Goal: Navigation & Orientation: Find specific page/section

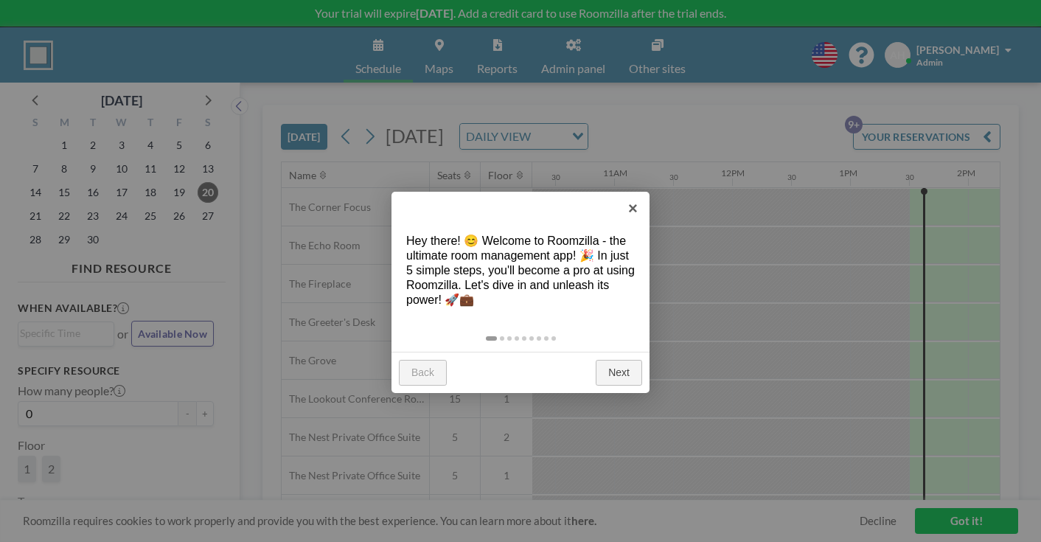
scroll to position [0, 1246]
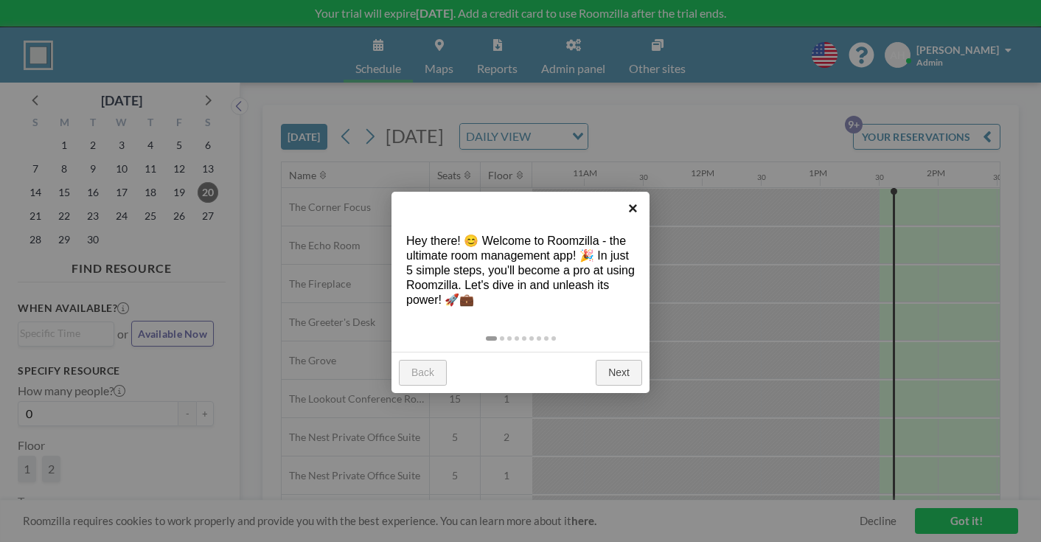
click at [635, 210] on link "×" at bounding box center [633, 208] width 33 height 33
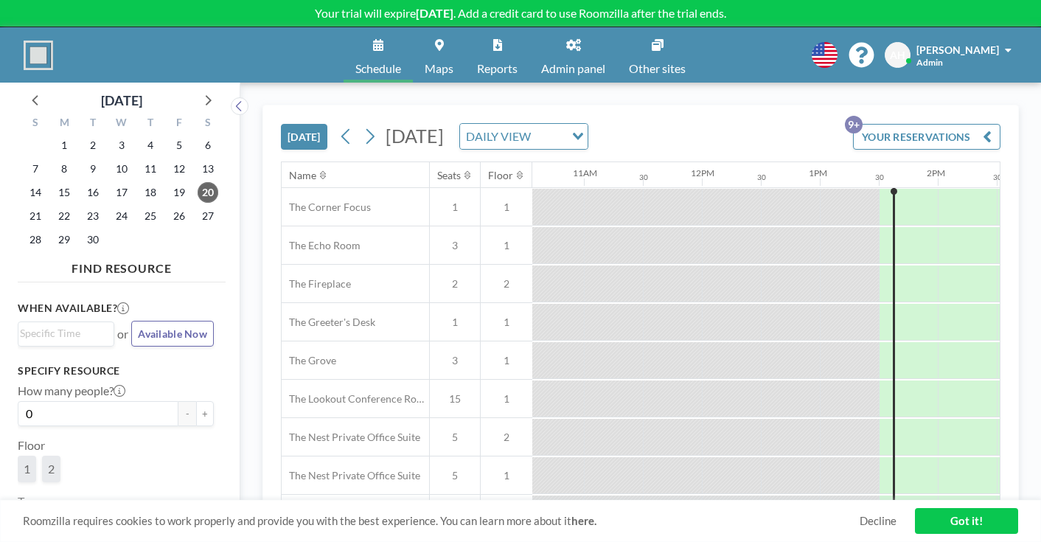
click at [458, 44] on link "Maps" at bounding box center [439, 54] width 52 height 55
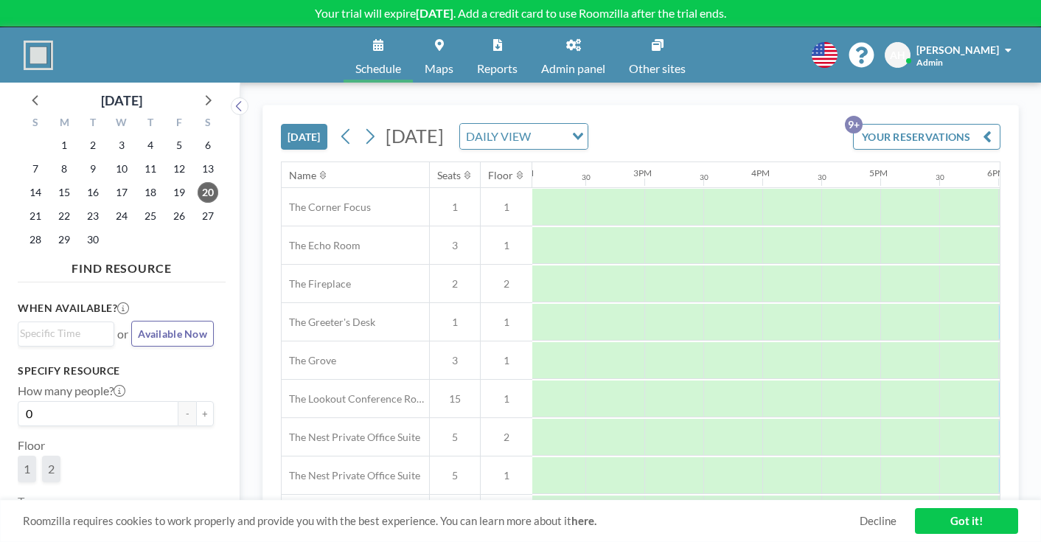
scroll to position [0, 1728]
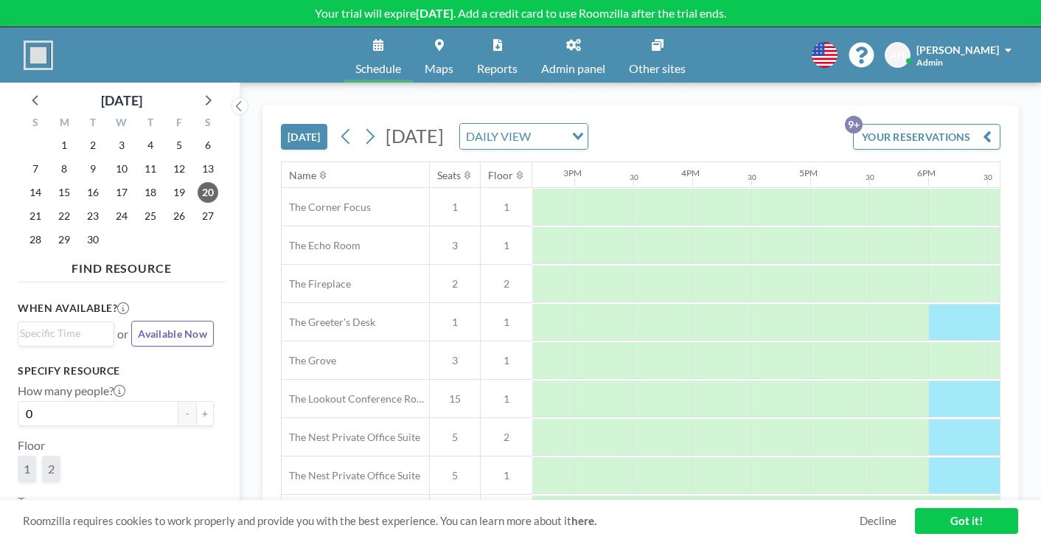
click at [145, 327] on span "Available Now" at bounding box center [172, 333] width 69 height 13
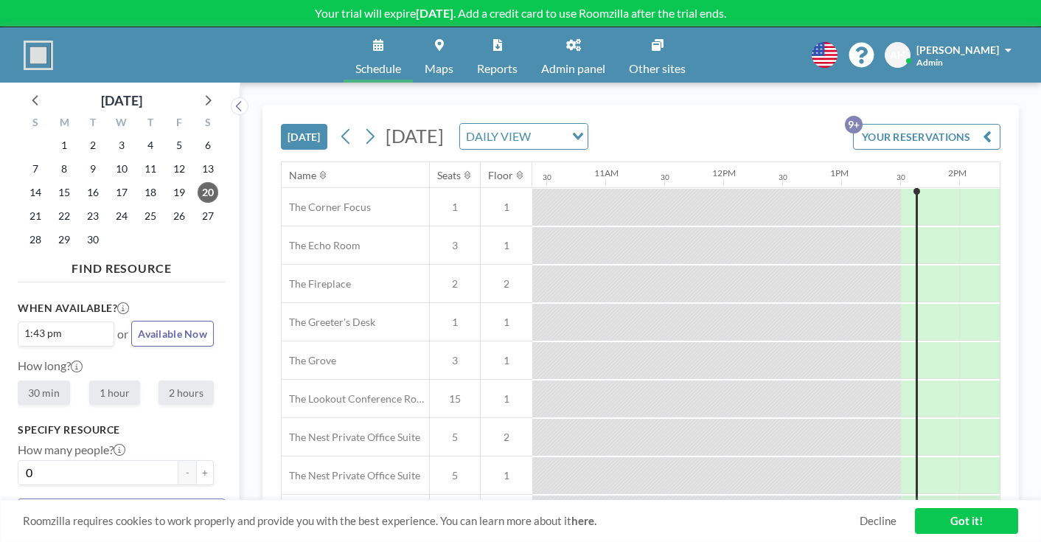
scroll to position [0, 1246]
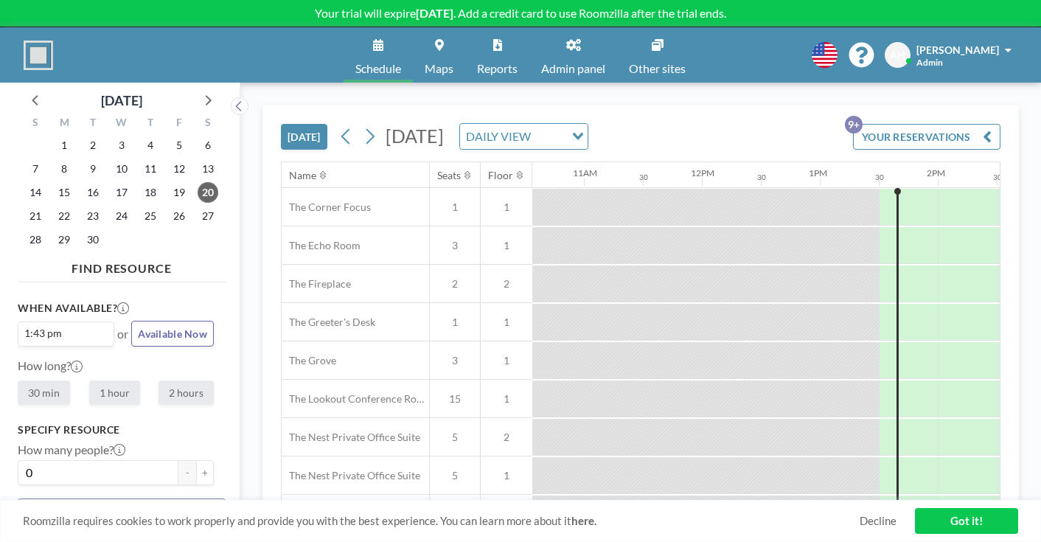
click at [563, 49] on link "Admin panel" at bounding box center [574, 54] width 88 height 55
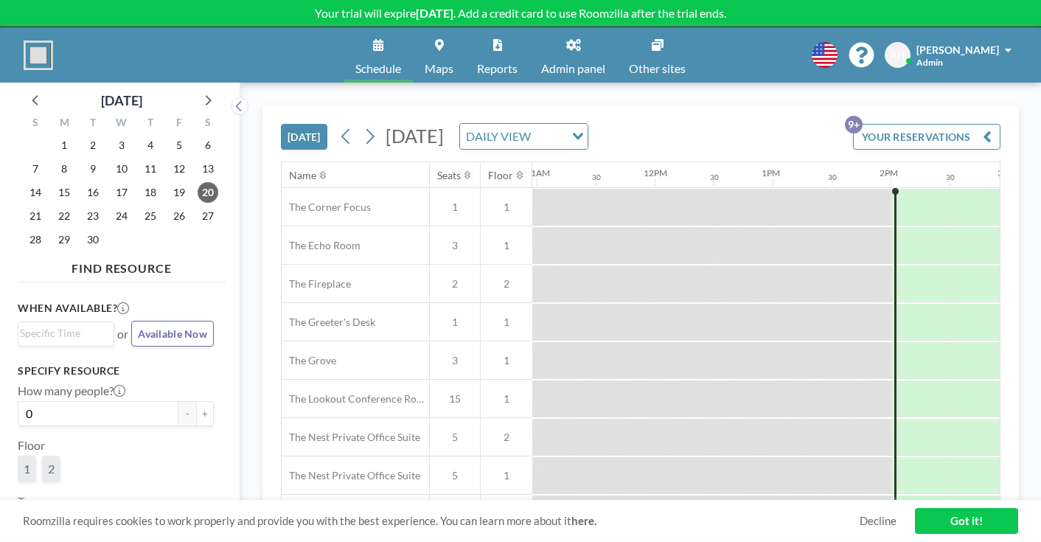
scroll to position [0, 1294]
